Goal: Information Seeking & Learning: Compare options

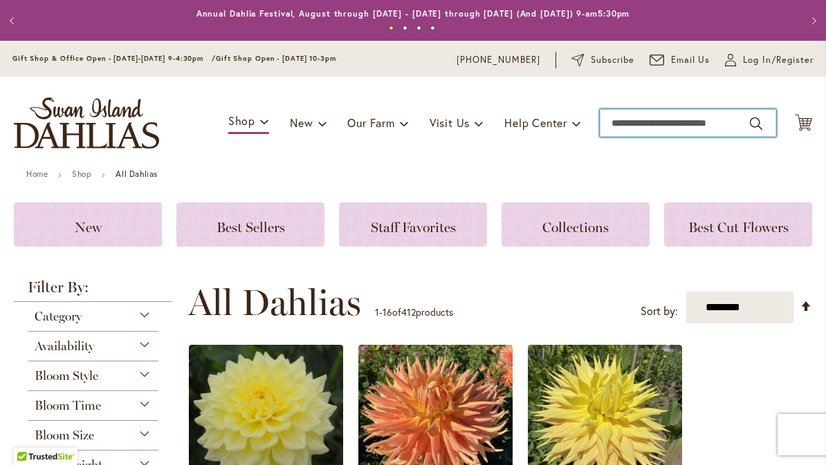
click at [639, 129] on input "Search" at bounding box center [688, 123] width 176 height 28
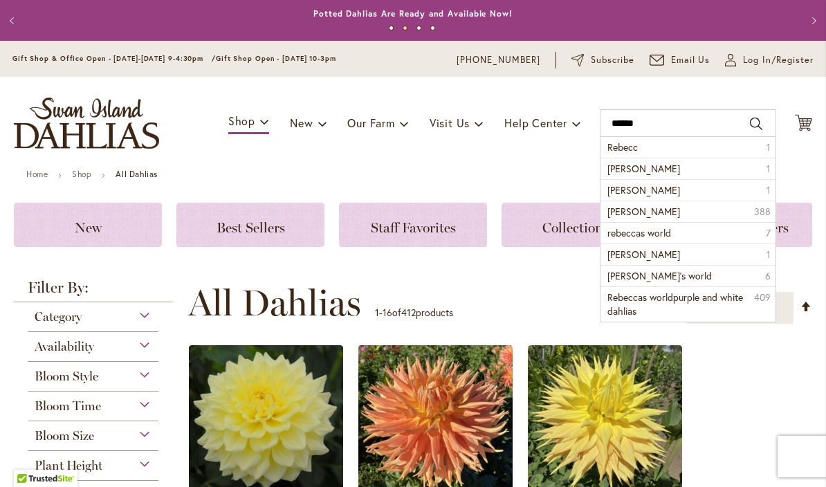
click at [626, 167] on span "rebecca lynn" at bounding box center [643, 168] width 73 height 13
type input "**********"
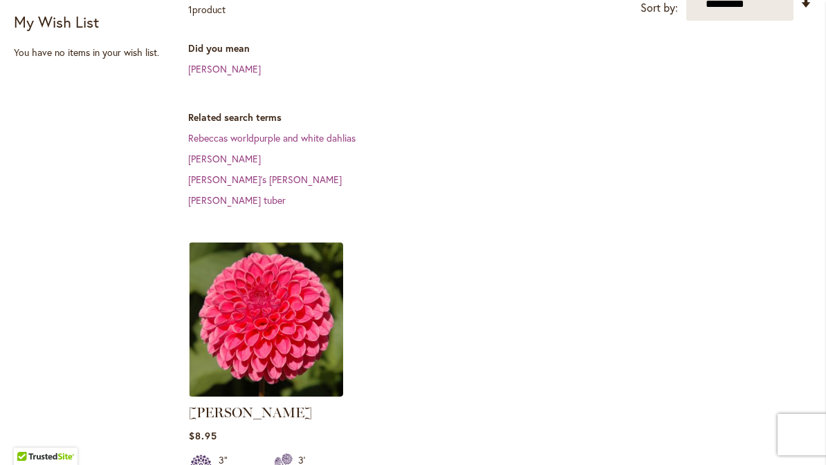
scroll to position [300, 0]
click at [276, 295] on img at bounding box center [266, 319] width 154 height 154
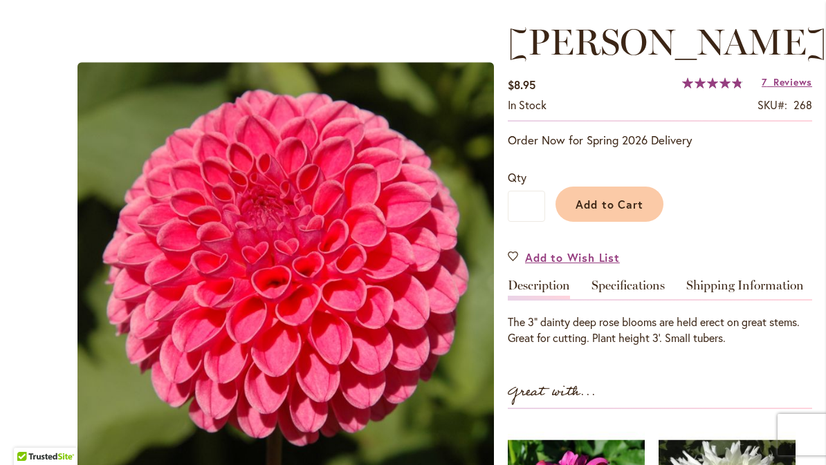
scroll to position [182, 0]
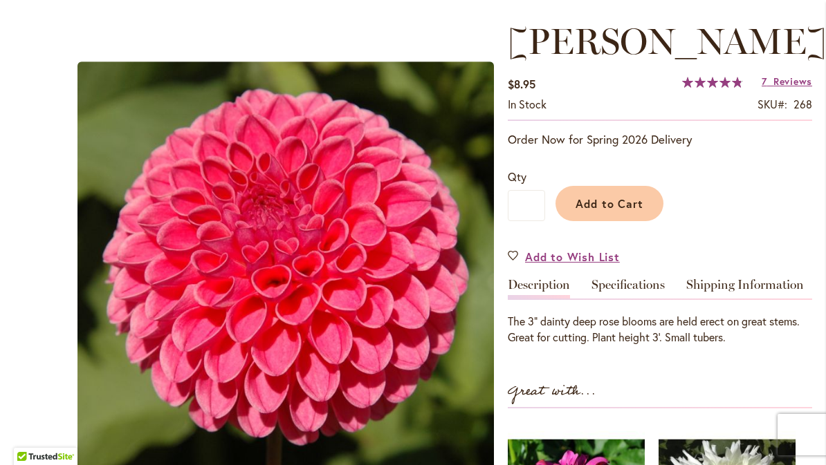
click at [629, 282] on link "Specifications" at bounding box center [627, 289] width 73 height 20
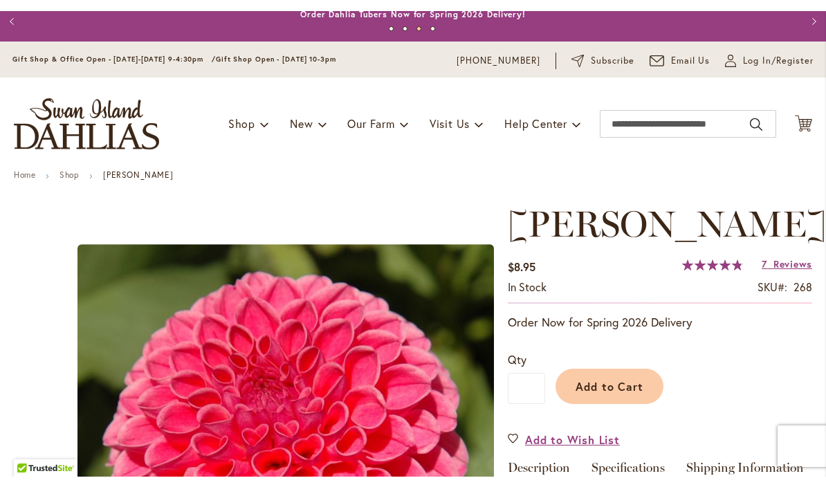
scroll to position [0, 0]
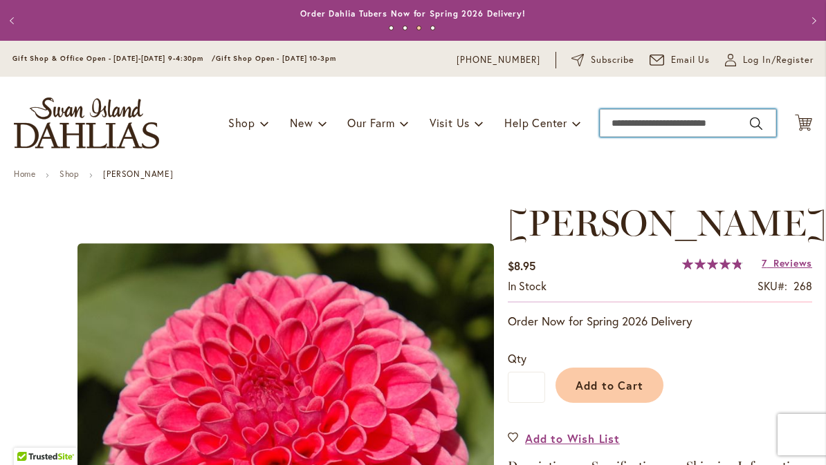
click at [627, 123] on input "Search" at bounding box center [688, 123] width 176 height 28
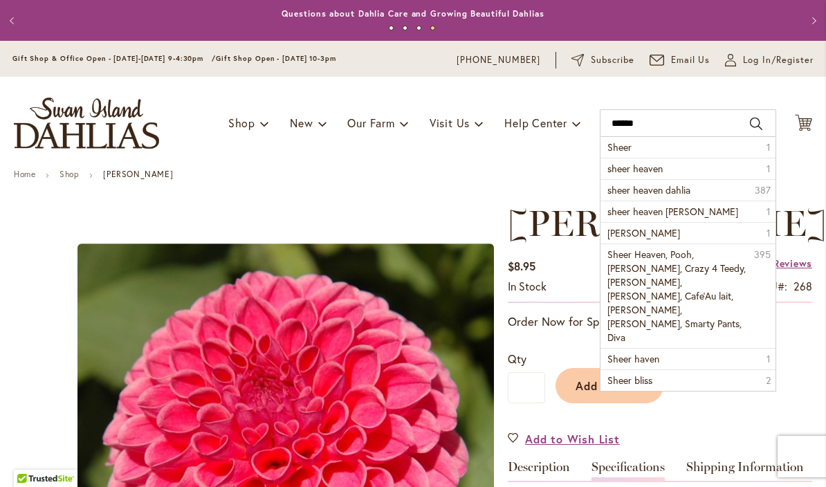
click at [627, 169] on span "sheer heaven" at bounding box center [634, 168] width 55 height 13
type input "**********"
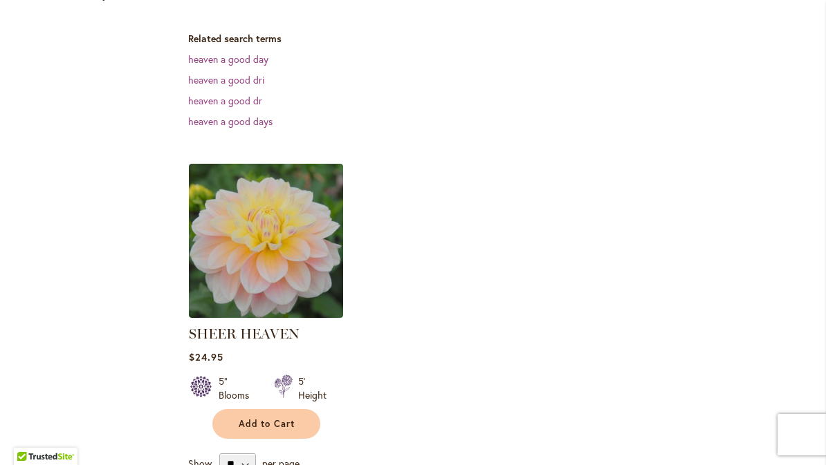
scroll to position [358, 0]
click at [266, 254] on img at bounding box center [266, 240] width 154 height 154
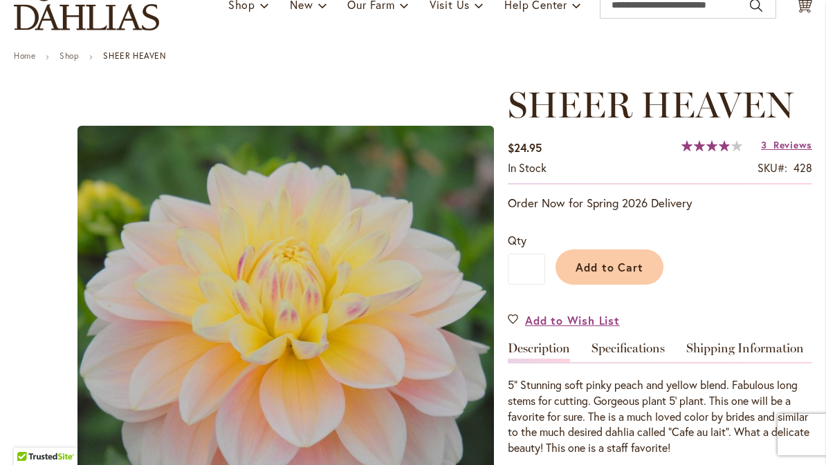
scroll to position [122, 0]
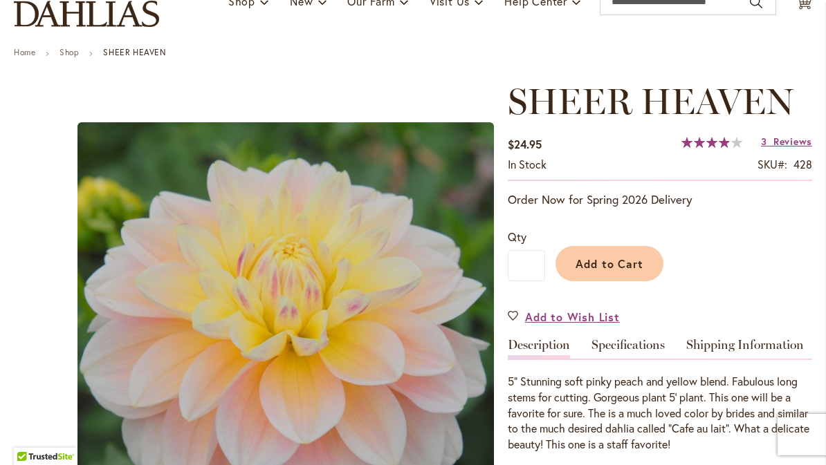
click at [638, 350] on link "Specifications" at bounding box center [627, 349] width 73 height 20
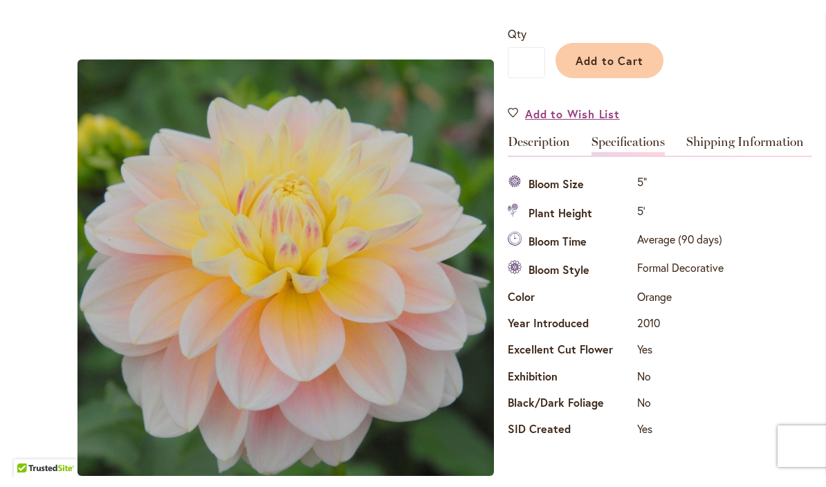
scroll to position [0, 0]
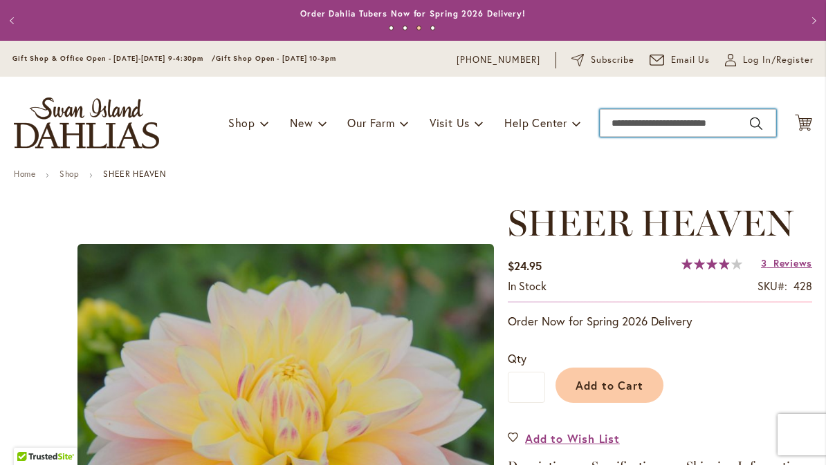
click at [626, 120] on input "Search" at bounding box center [688, 123] width 176 height 28
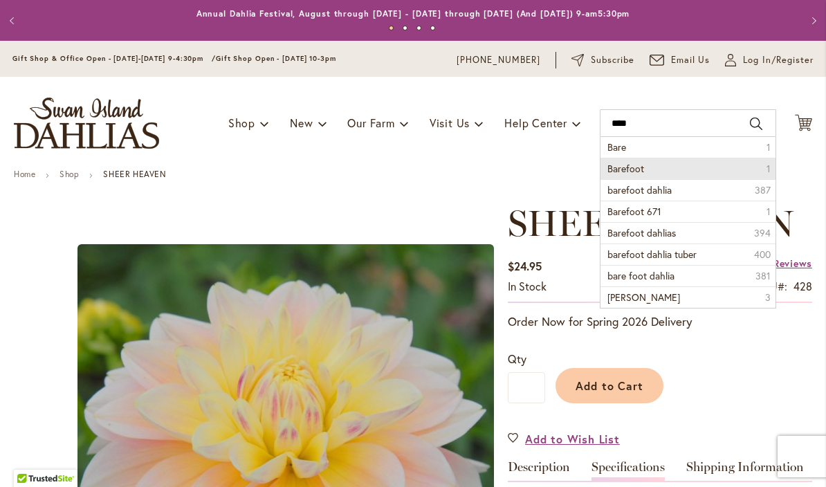
click at [627, 177] on li "Barefoot 1" at bounding box center [687, 168] width 175 height 21
type input "********"
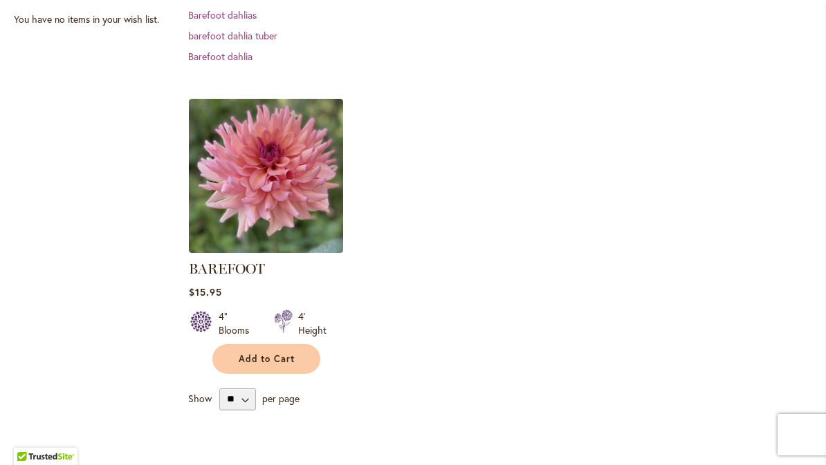
scroll to position [333, 0]
click at [271, 178] on img at bounding box center [266, 175] width 154 height 154
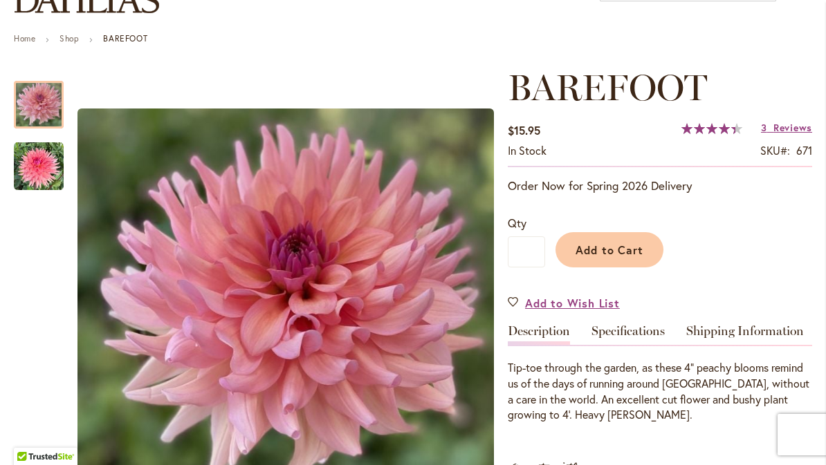
scroll to position [136, 0]
click at [638, 333] on link "Specifications" at bounding box center [627, 334] width 73 height 20
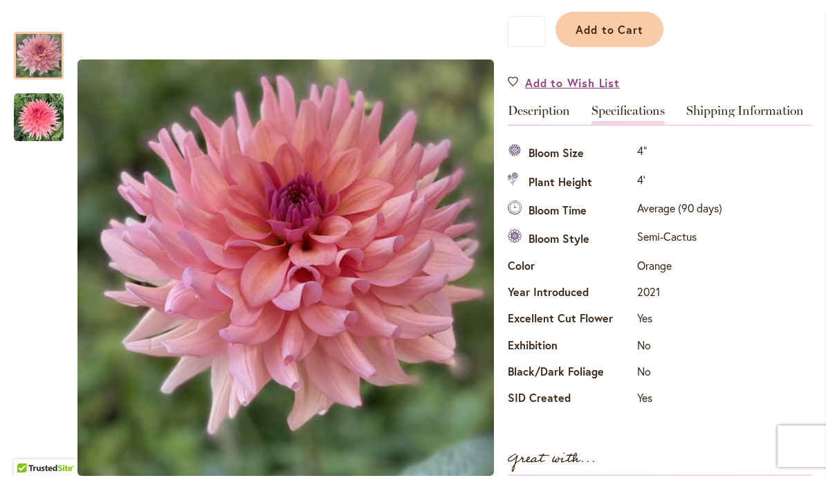
scroll to position [0, 0]
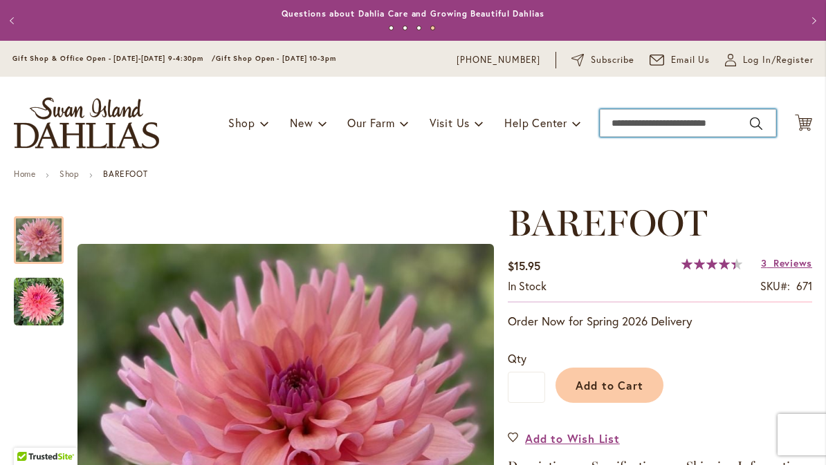
click at [631, 118] on input "Search" at bounding box center [688, 123] width 176 height 28
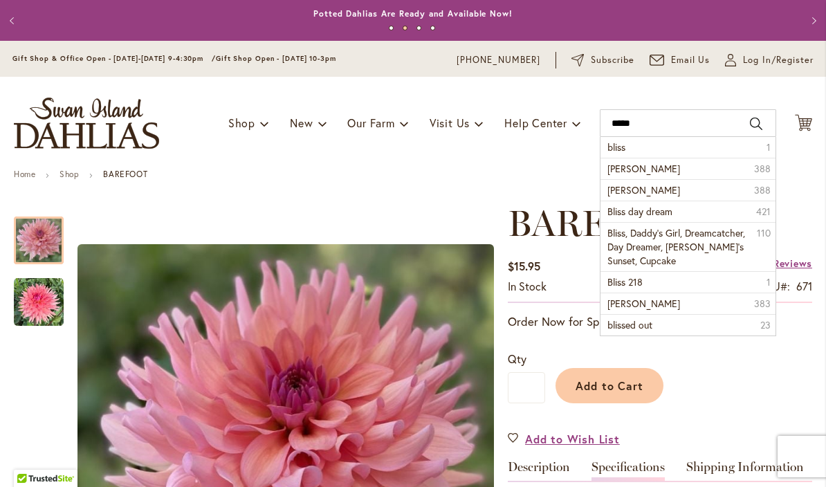
click at [635, 170] on span "bliss dahlia" at bounding box center [643, 168] width 73 height 13
type input "**********"
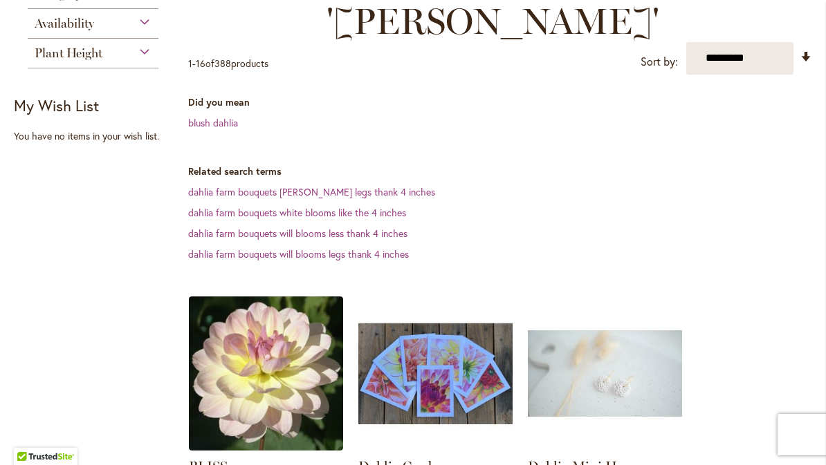
scroll to position [245, 0]
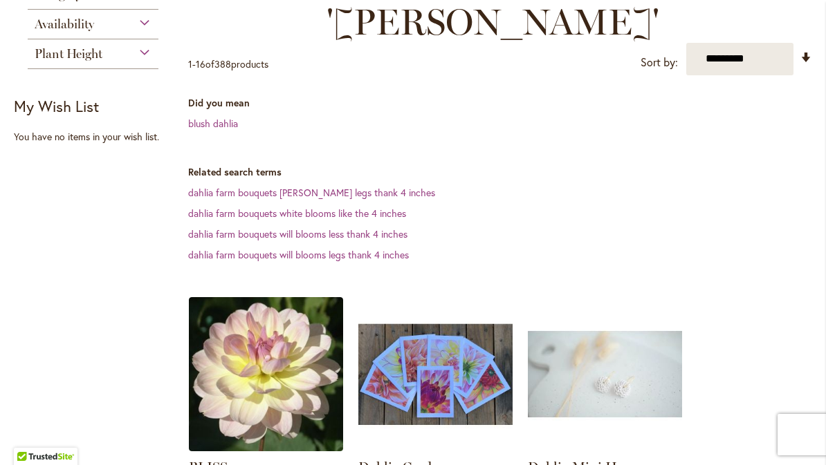
click at [261, 328] on img at bounding box center [266, 374] width 154 height 154
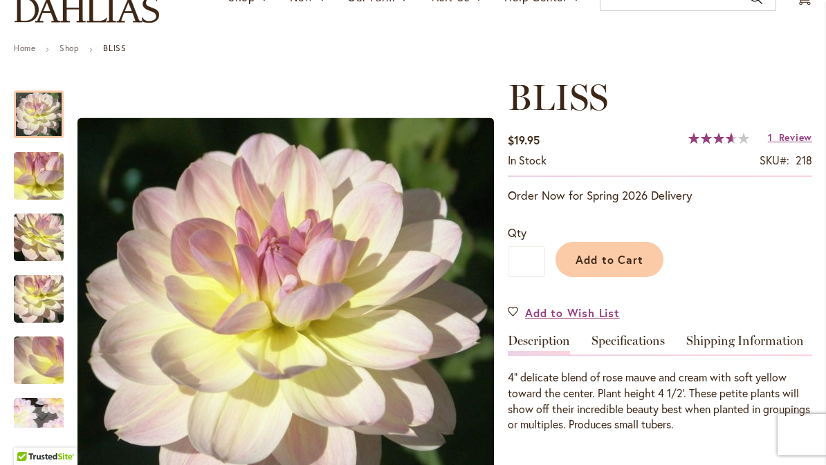
scroll to position [127, 0]
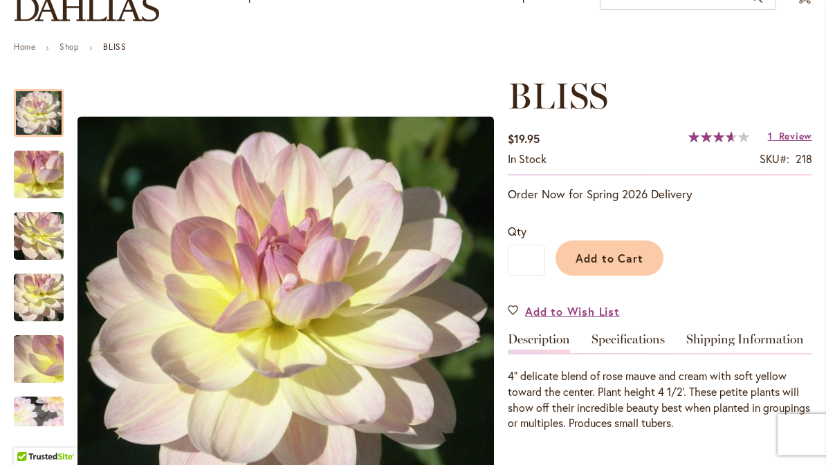
click at [625, 344] on link "Specifications" at bounding box center [627, 343] width 73 height 20
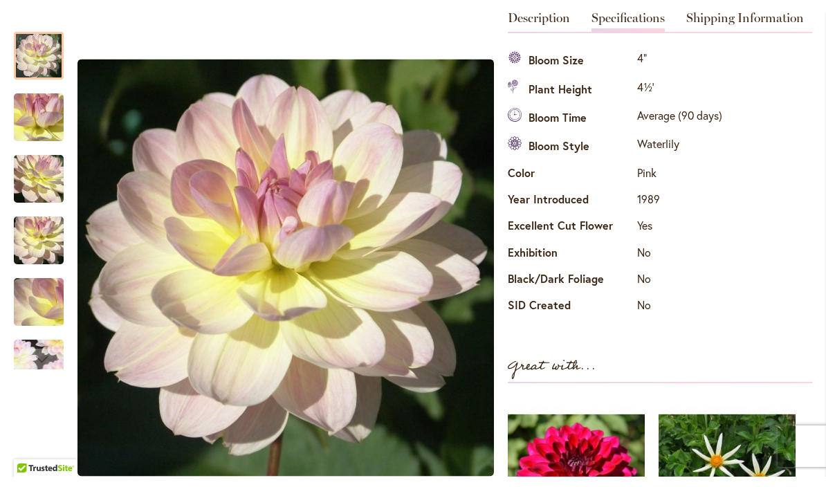
scroll to position [0, 0]
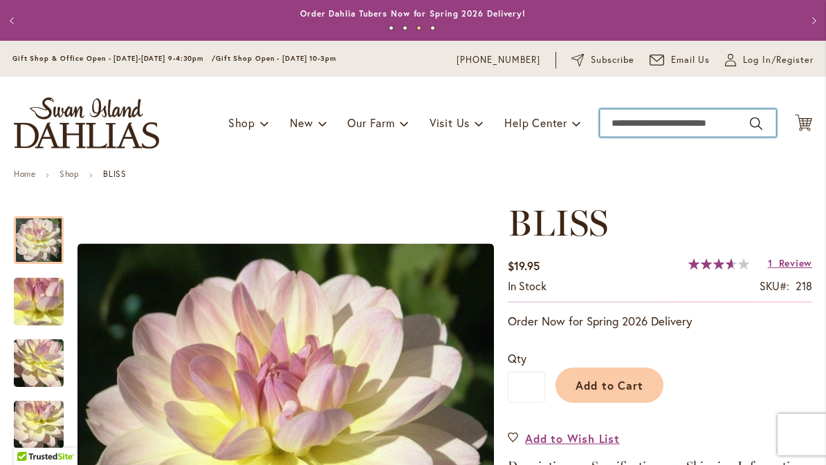
click at [626, 118] on input "Search" at bounding box center [688, 123] width 176 height 28
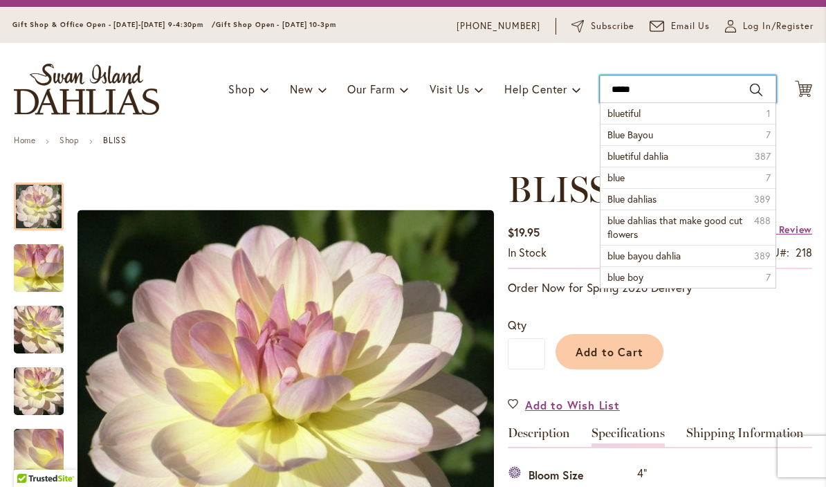
scroll to position [33, 0]
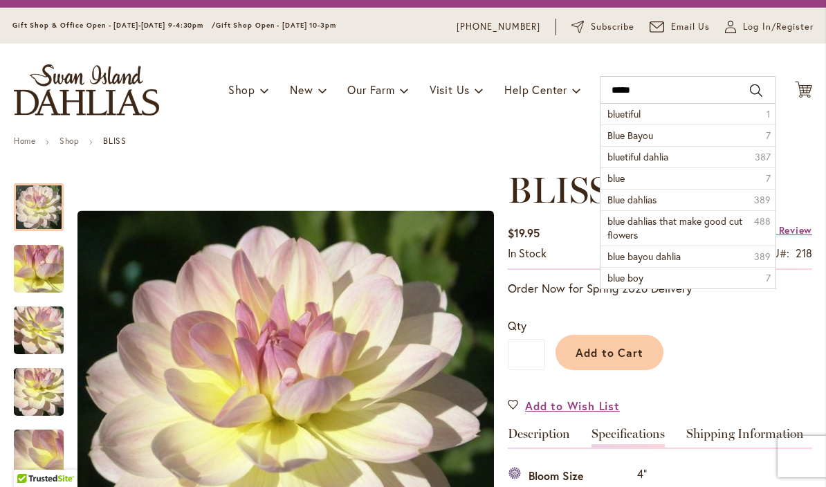
click at [631, 156] on span "bluetiful dahlia" at bounding box center [637, 156] width 61 height 13
type input "**********"
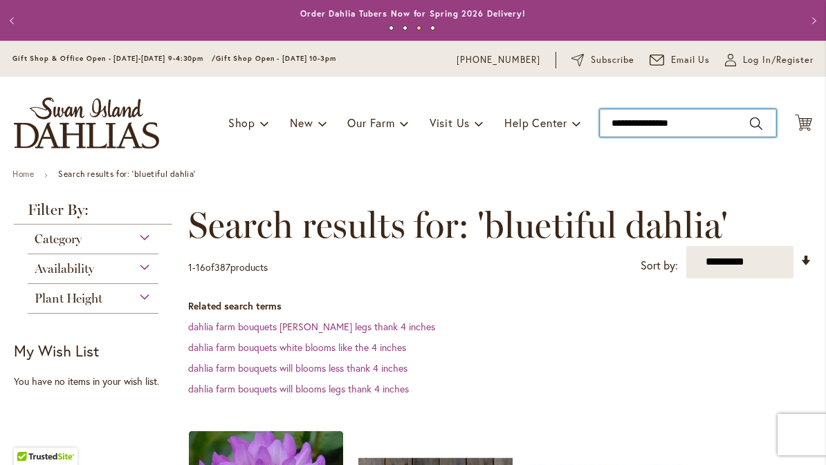
click at [707, 120] on input "**********" at bounding box center [688, 123] width 176 height 28
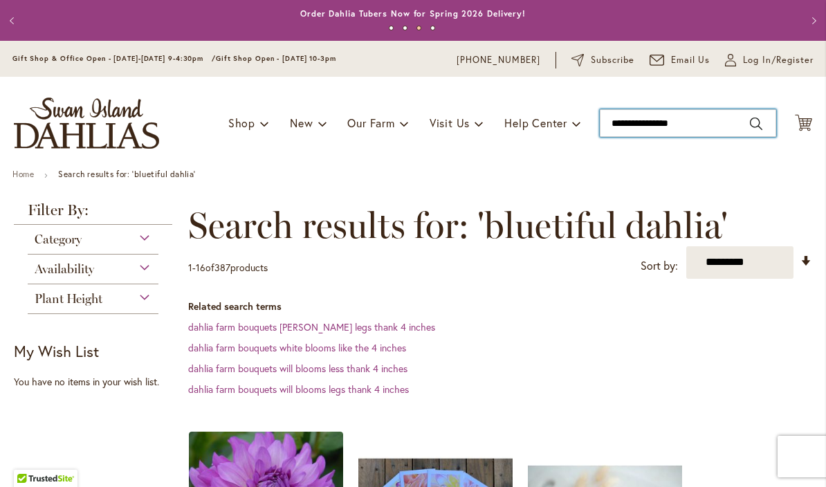
click at [643, 122] on input "**********" at bounding box center [688, 123] width 176 height 28
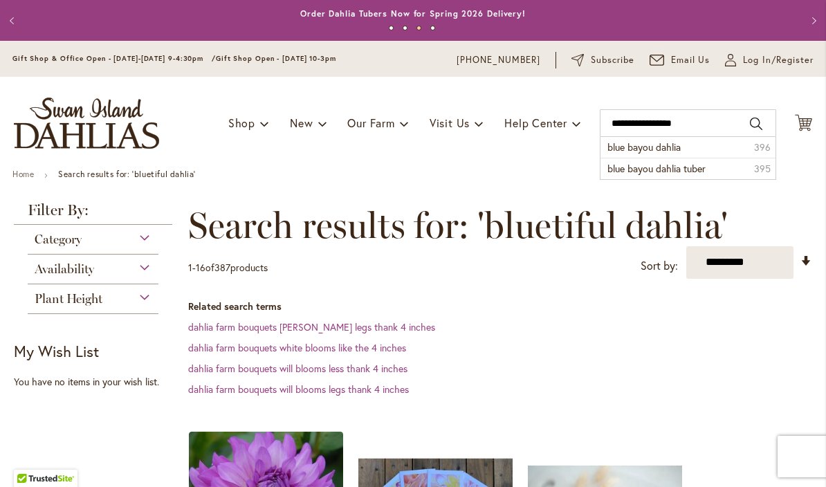
click at [633, 149] on span "blue bayou dahlia" at bounding box center [643, 146] width 73 height 13
type input "**********"
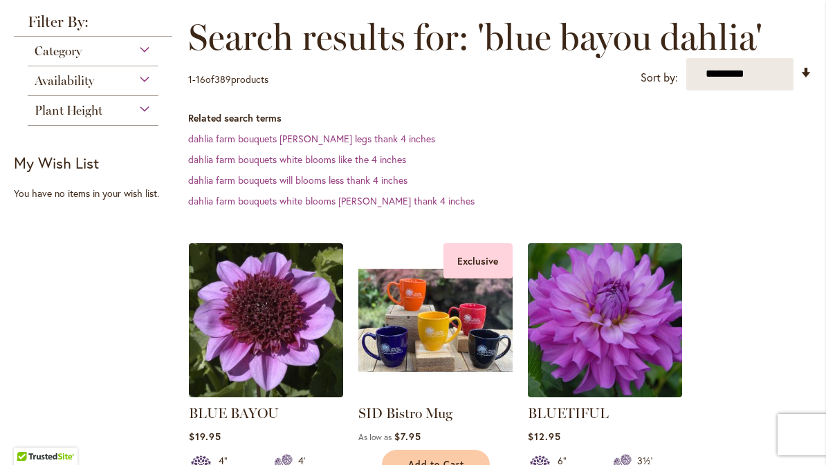
scroll to position [189, 0]
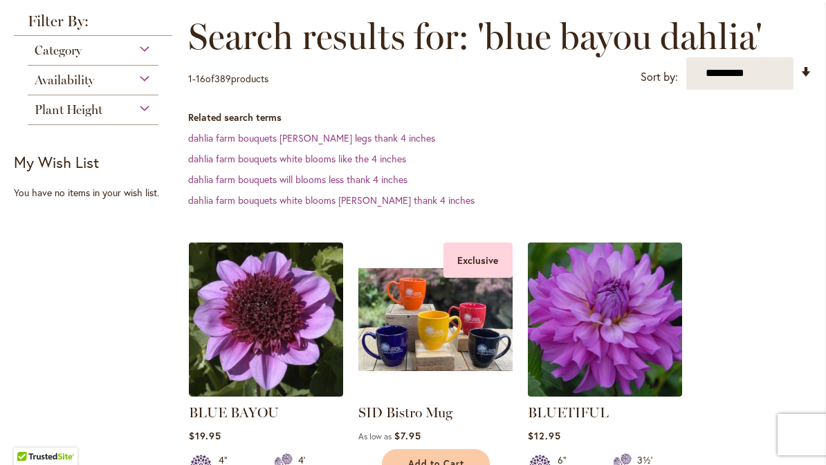
click at [252, 320] on img at bounding box center [266, 320] width 154 height 154
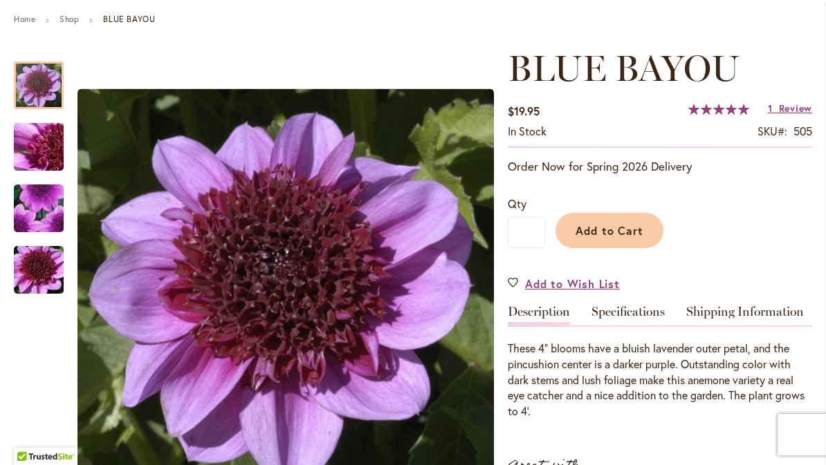
scroll to position [193, 0]
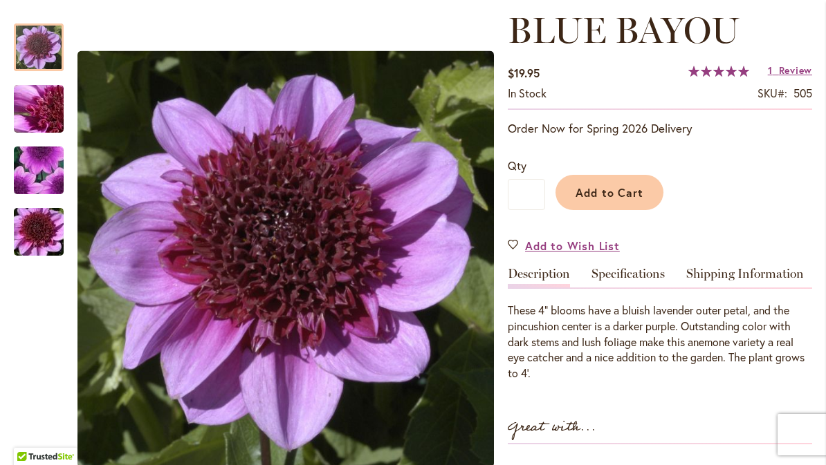
click at [634, 285] on link "Specifications" at bounding box center [627, 278] width 73 height 20
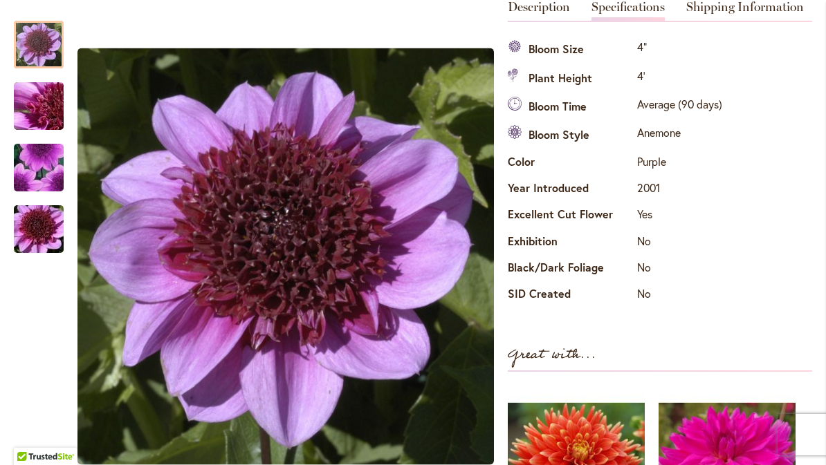
scroll to position [0, 0]
